Goal: Use online tool/utility: Utilize a website feature to perform a specific function

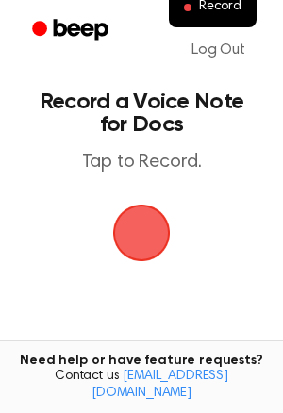
click at [115, 242] on span "button" at bounding box center [141, 233] width 53 height 53
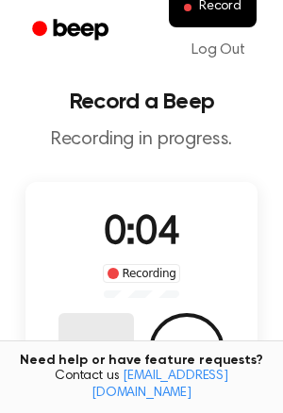
click at [87, 330] on button "Delete" at bounding box center [95, 350] width 75 height 75
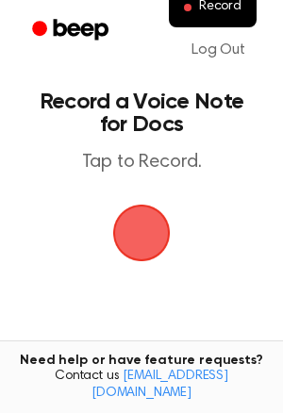
click at [142, 244] on span "button" at bounding box center [141, 233] width 53 height 53
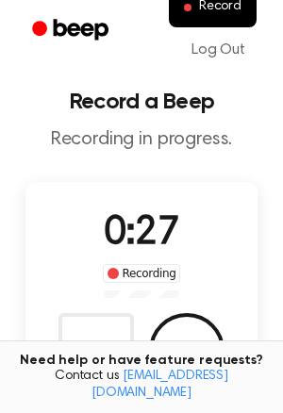
click at [111, 242] on span "0:27" at bounding box center [141, 234] width 75 height 40
click at [224, 335] on div "Delete Save" at bounding box center [141, 350] width 166 height 75
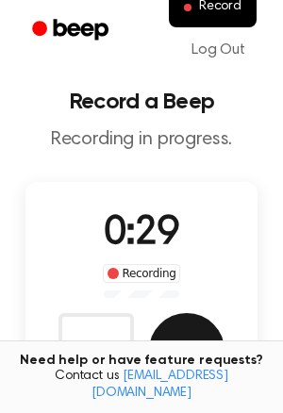
click at [188, 346] on button "Save" at bounding box center [186, 350] width 75 height 75
